Goal: Check status: Check status

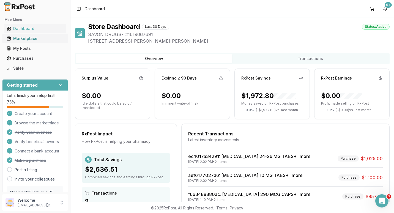
click at [22, 39] on div "Marketplace" at bounding box center [35, 38] width 57 height 5
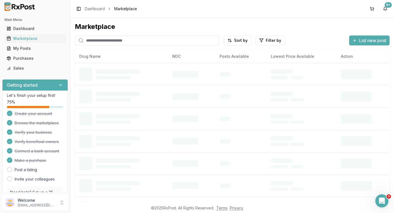
click at [120, 41] on input "search" at bounding box center [147, 40] width 145 height 10
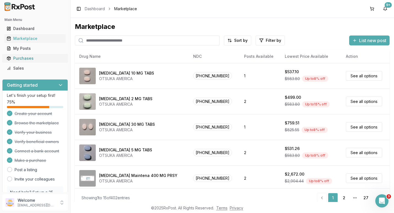
click at [16, 57] on div "Purchases" at bounding box center [35, 58] width 57 height 5
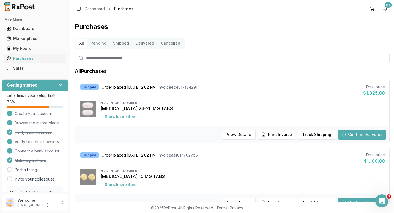
click at [122, 117] on button "Show 1 more item" at bounding box center [120, 117] width 40 height 10
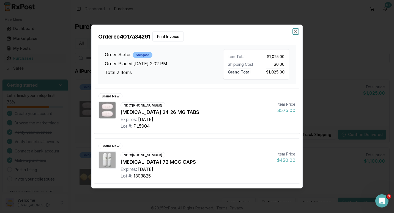
click at [294, 31] on icon "button" at bounding box center [295, 32] width 2 height 2
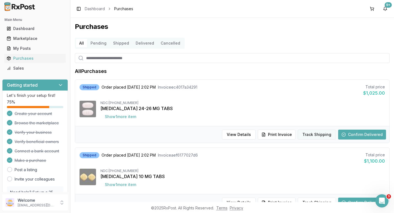
click at [318, 135] on button "Track Shipping" at bounding box center [316, 134] width 38 height 10
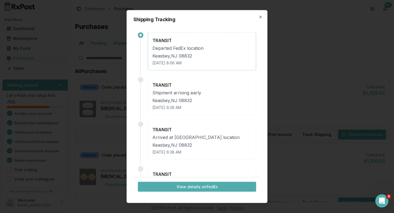
click at [189, 184] on button "View details on FedEx" at bounding box center [197, 186] width 118 height 10
